Goal: Information Seeking & Learning: Check status

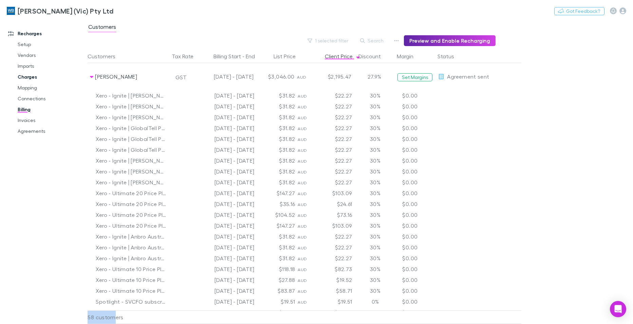
click at [31, 76] on link "Charges" at bounding box center [51, 77] width 80 height 11
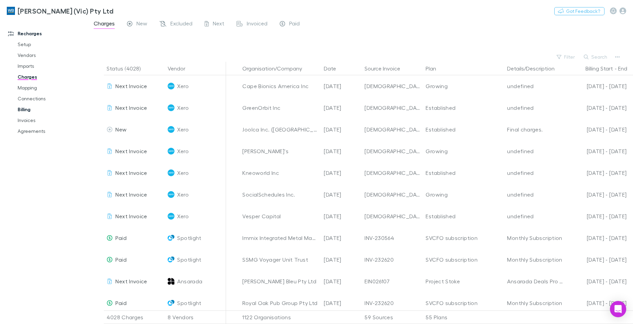
click at [25, 111] on link "Billing" at bounding box center [51, 109] width 80 height 11
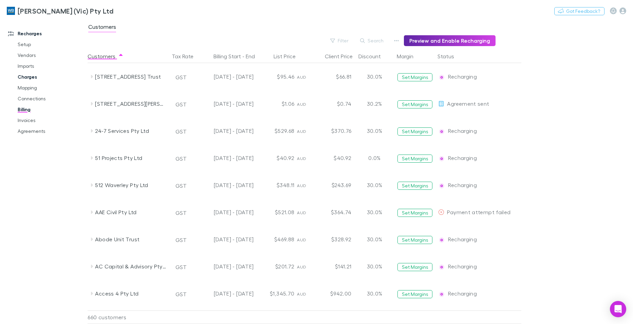
click at [31, 77] on link "Charges" at bounding box center [51, 77] width 80 height 11
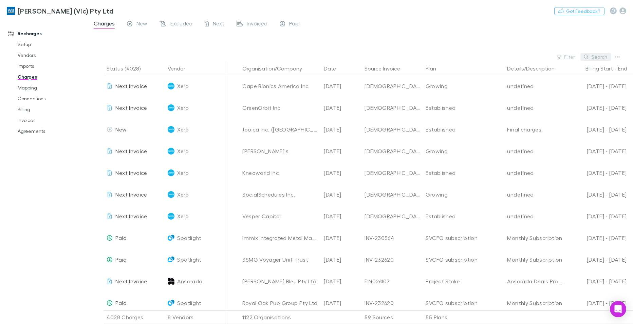
click at [594, 55] on button "Search" at bounding box center [595, 57] width 31 height 8
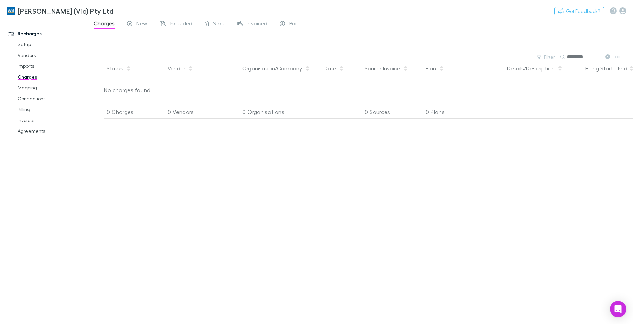
type input "*******"
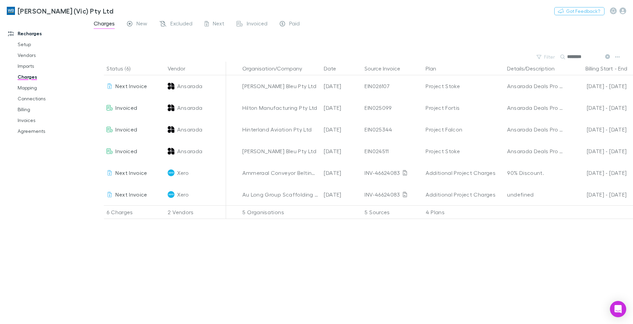
drag, startPoint x: 570, startPoint y: 54, endPoint x: 533, endPoint y: 51, distance: 37.5
click at [533, 51] on main "Charges New Excluded Next Invoiced Paid Filter Search ******* Status (6) Vendor…" at bounding box center [360, 171] width 545 height 305
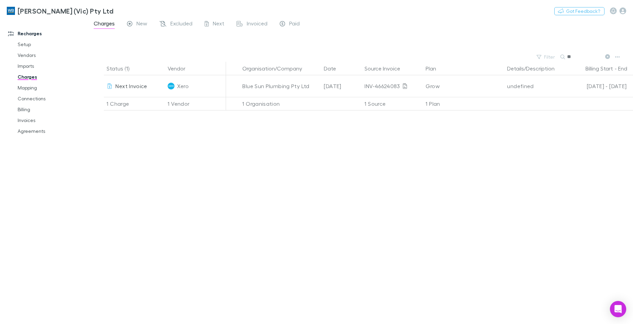
type input "*"
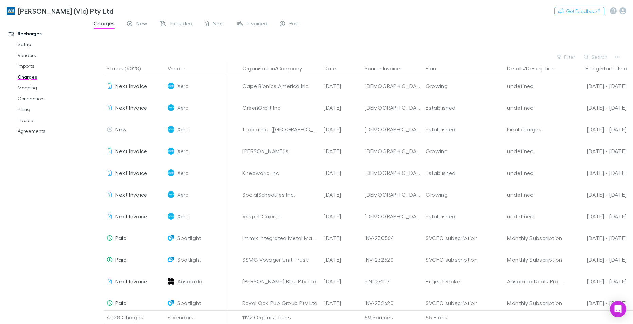
drag, startPoint x: 181, startPoint y: 22, endPoint x: 195, endPoint y: 22, distance: 14.3
click at [181, 22] on span "Excluded" at bounding box center [181, 24] width 22 height 9
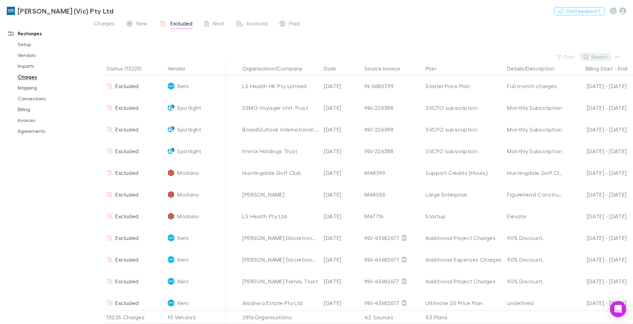
click at [602, 54] on button "Search" at bounding box center [595, 57] width 31 height 8
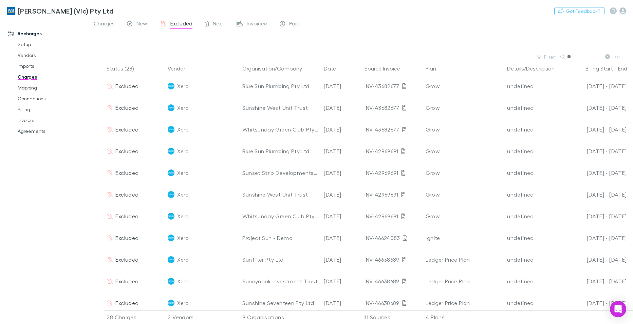
type input "*"
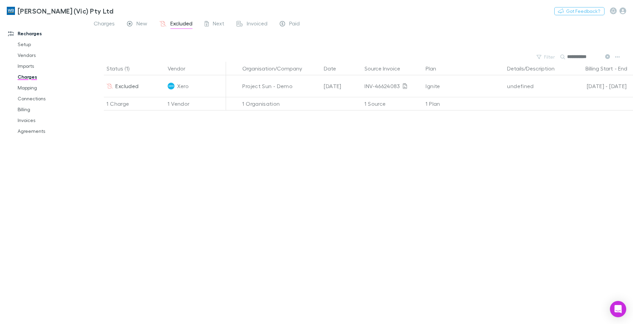
click at [333, 226] on div "Status (1) Vendor Organisation/Company Date Source Invoice Plan Details/Descrip…" at bounding box center [360, 193] width 545 height 263
click at [140, 24] on span "New" at bounding box center [141, 24] width 11 height 9
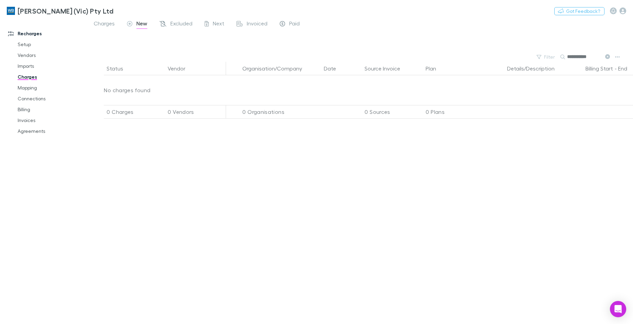
click at [139, 23] on span "New" at bounding box center [141, 24] width 11 height 9
click at [609, 55] on icon at bounding box center [607, 56] width 5 height 5
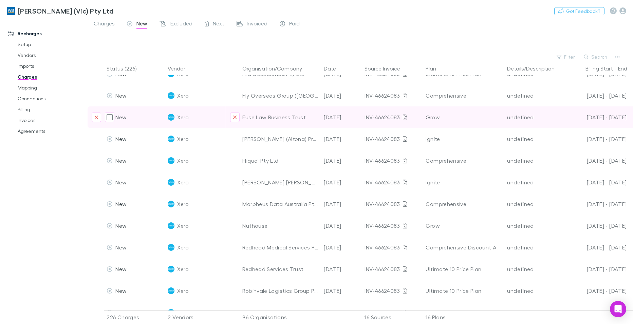
scroll to position [407, 0]
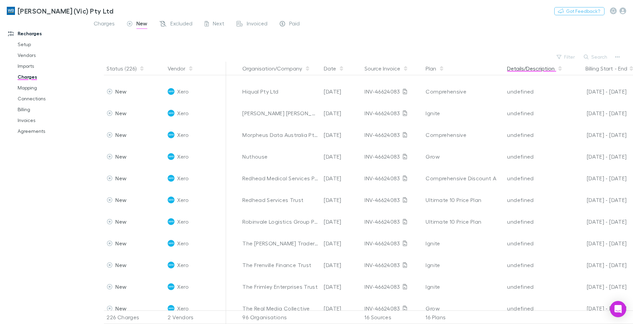
click at [526, 69] on button "Details/Description" at bounding box center [535, 69] width 56 height 14
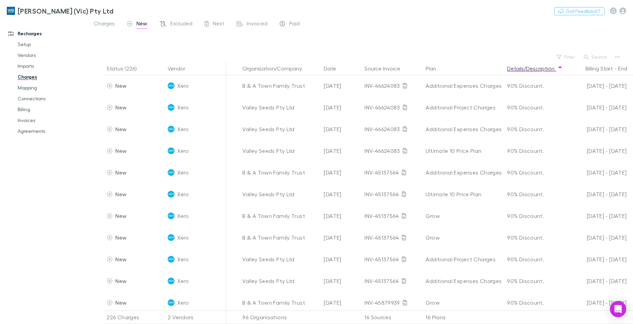
scroll to position [0, 0]
click at [256, 24] on span "Invoiced" at bounding box center [257, 24] width 21 height 9
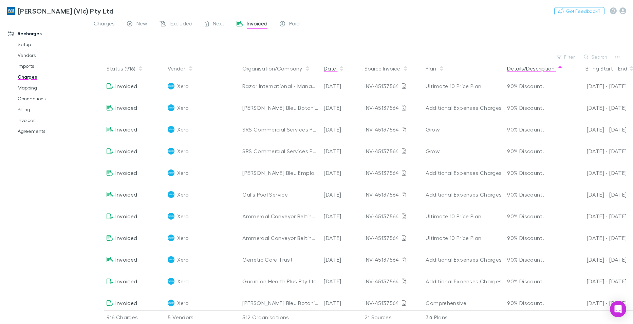
click at [329, 67] on button "Date" at bounding box center [334, 69] width 20 height 14
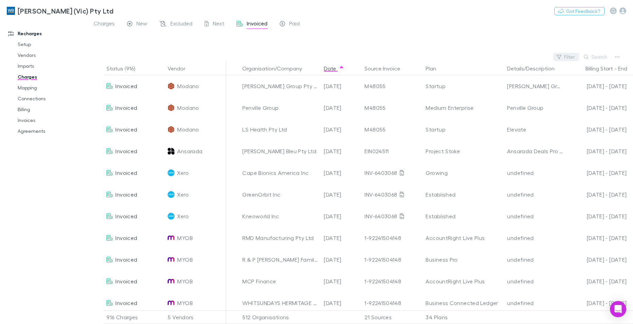
click at [569, 56] on button "Filter" at bounding box center [566, 57] width 26 height 8
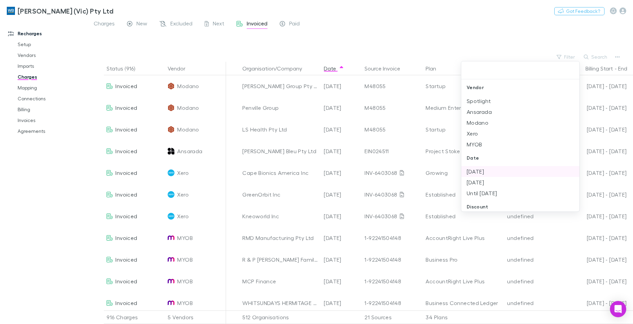
click at [476, 173] on li "[DATE]" at bounding box center [520, 171] width 118 height 11
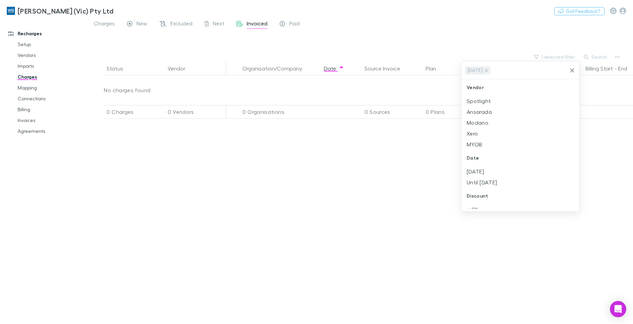
click at [434, 13] on div at bounding box center [316, 162] width 633 height 324
click at [220, 22] on span "Next" at bounding box center [219, 24] width 12 height 9
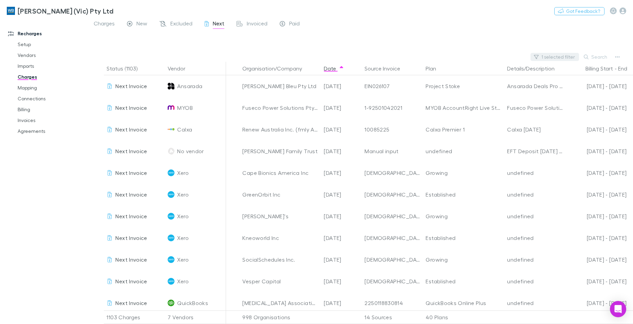
click at [558, 55] on button "1 selected filter" at bounding box center [554, 57] width 49 height 8
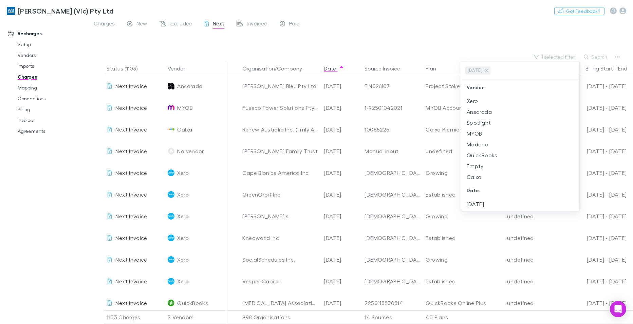
click at [520, 24] on div at bounding box center [316, 162] width 633 height 324
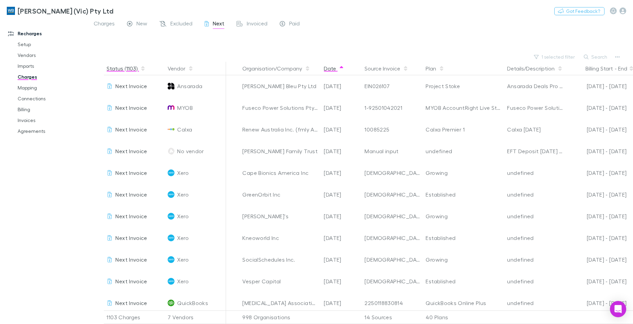
click at [125, 68] on button "Status (1103)" at bounding box center [126, 69] width 39 height 14
click at [176, 65] on button "Vendor" at bounding box center [181, 69] width 26 height 14
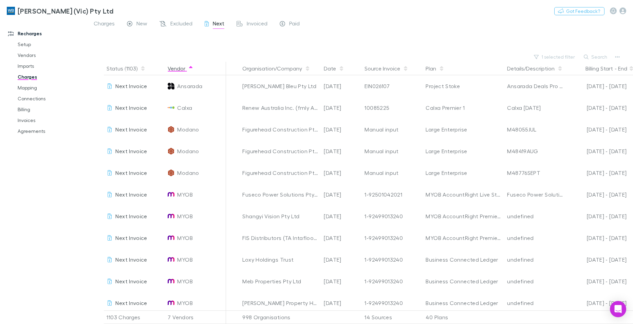
click at [176, 65] on button "Vendor" at bounding box center [181, 69] width 26 height 14
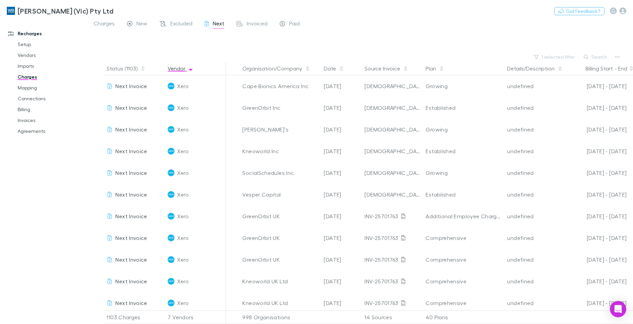
click at [176, 66] on button "Vendor" at bounding box center [181, 69] width 26 height 14
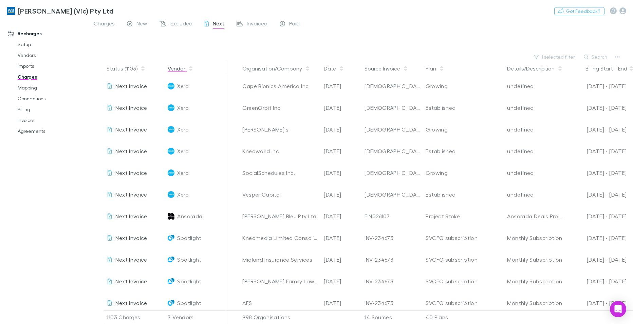
click at [171, 72] on button "Vendor" at bounding box center [181, 69] width 26 height 14
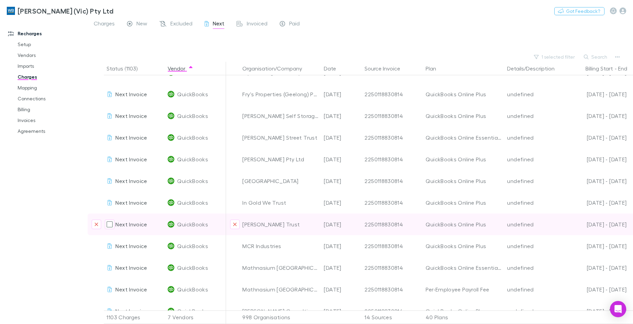
scroll to position [1663, 0]
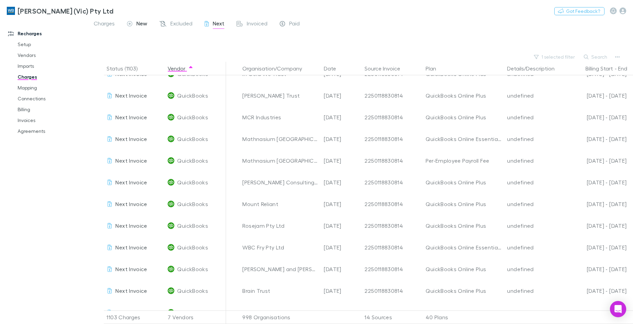
click at [142, 26] on span "New" at bounding box center [141, 24] width 11 height 9
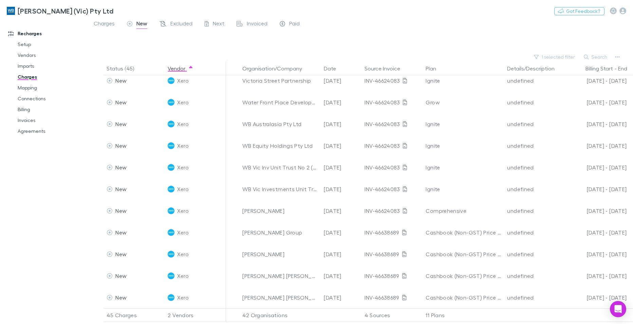
scroll to position [749, 0]
click at [142, 24] on span "New" at bounding box center [141, 24] width 11 height 9
click at [565, 57] on button "1 selected filter" at bounding box center [554, 57] width 49 height 8
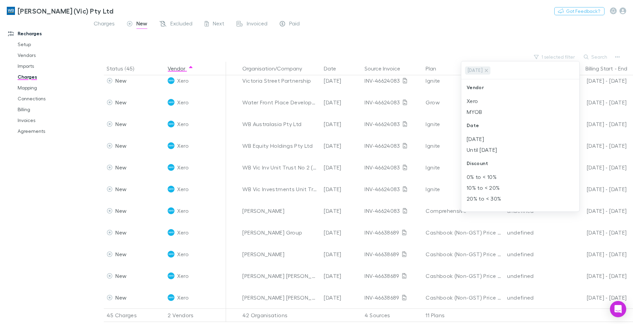
click at [604, 55] on div at bounding box center [316, 162] width 633 height 324
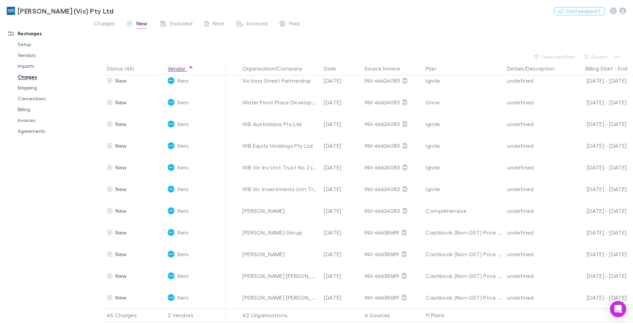
click at [600, 56] on button "Search" at bounding box center [595, 57] width 31 height 8
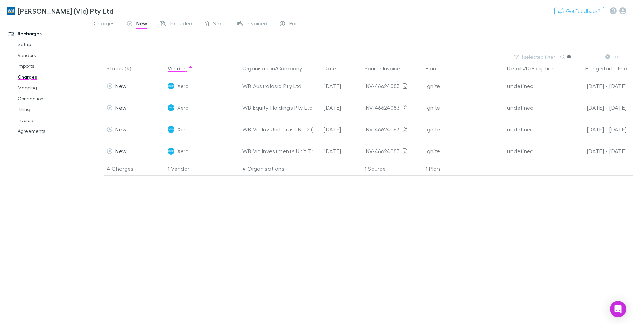
scroll to position [0, 0]
type input "**"
click at [352, 264] on div "Status (4) Vendor Organisation/Company Date Source Invoice Plan Details/Descrip…" at bounding box center [360, 193] width 545 height 263
click at [28, 109] on link "Billing" at bounding box center [51, 109] width 80 height 11
